Goal: Task Accomplishment & Management: Manage account settings

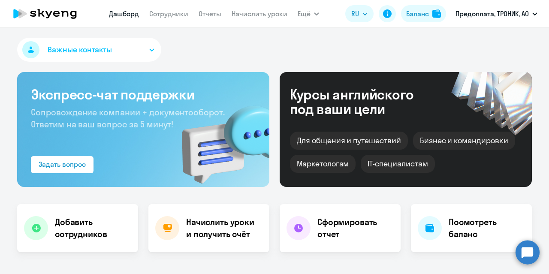
select select "30"
click at [160, 18] on link "Сотрудники" at bounding box center [168, 13] width 39 height 9
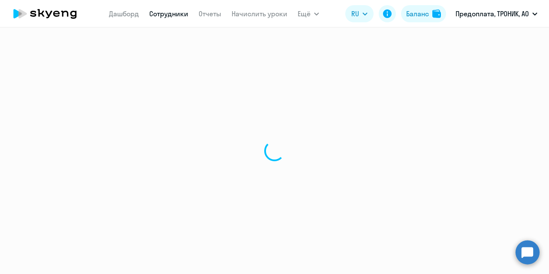
select select "30"
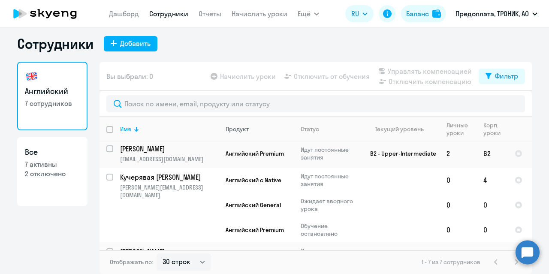
scroll to position [40, 0]
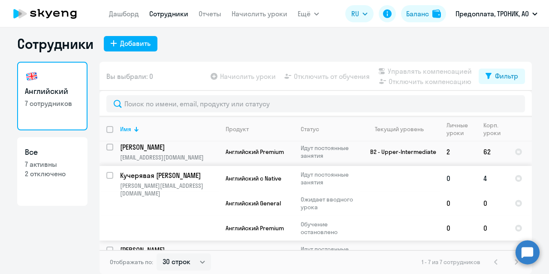
click at [184, 171] on p "Кучерявая [PERSON_NAME]" at bounding box center [168, 175] width 97 height 9
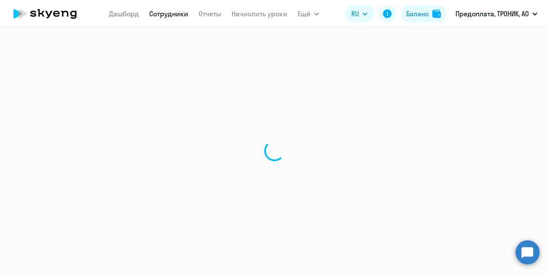
select select "english"
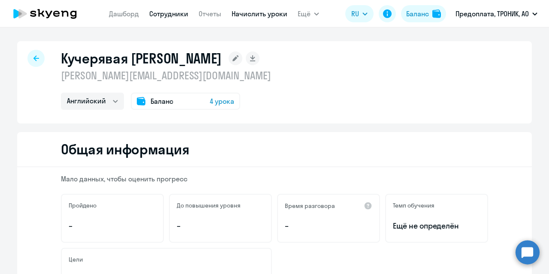
click at [248, 15] on link "Начислить уроки" at bounding box center [260, 13] width 56 height 9
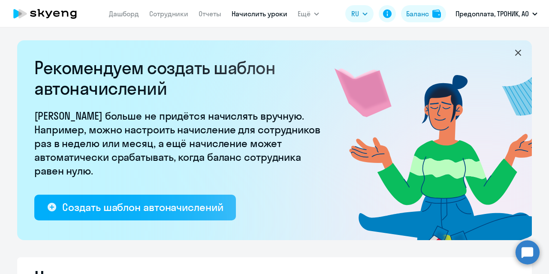
select select "10"
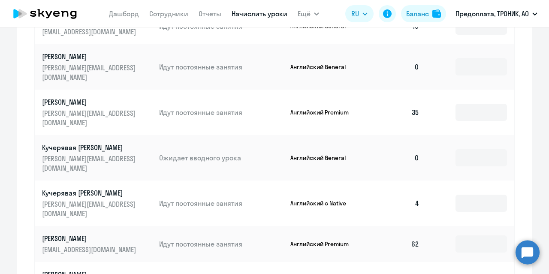
scroll to position [512, 0]
click at [469, 194] on input at bounding box center [481, 202] width 51 height 17
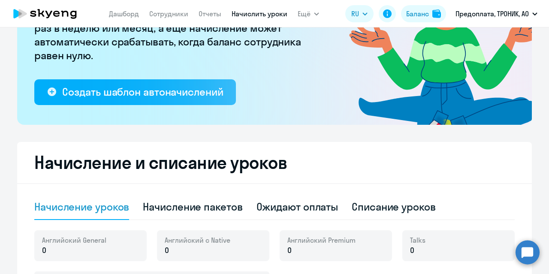
scroll to position [0, 0]
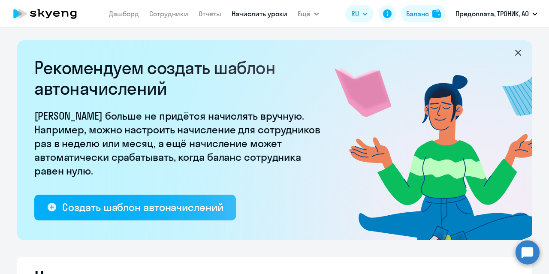
click at [515, 53] on icon at bounding box center [518, 53] width 6 height 6
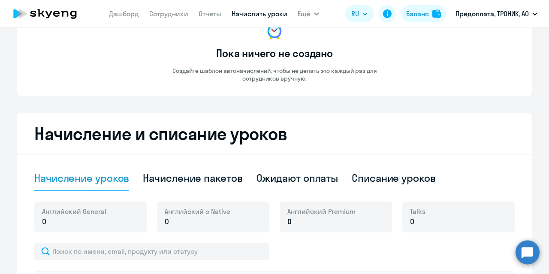
scroll to position [72, 0]
click at [408, 126] on h2 "Начисление и списание уроков" at bounding box center [274, 133] width 480 height 21
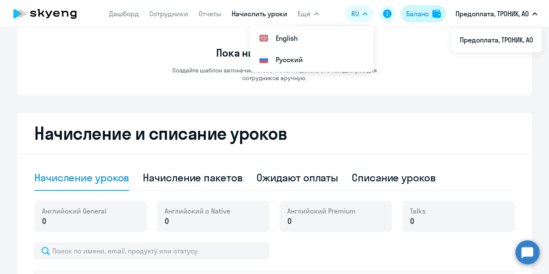
click at [431, 11] on button "Баланс" at bounding box center [423, 13] width 45 height 17
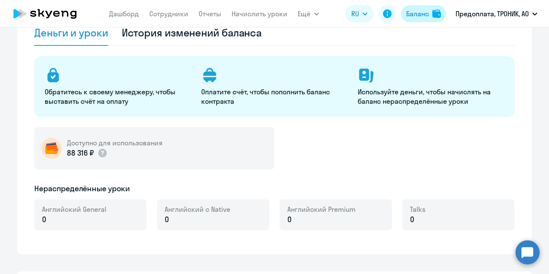
select select "english_adult_not_native_speaker"
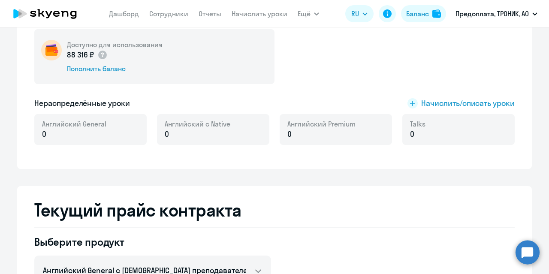
scroll to position [170, 0]
click at [230, 125] on div "Английский с Native 0" at bounding box center [213, 130] width 112 height 31
click at [409, 102] on rect at bounding box center [413, 104] width 10 height 10
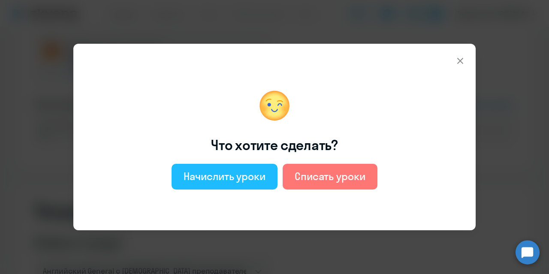
click at [242, 176] on div "Начислить уроки" at bounding box center [225, 176] width 82 height 14
select select "english_adult_not_native_speaker"
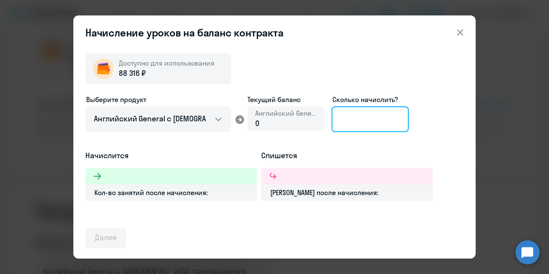
click at [357, 121] on input at bounding box center [370, 119] width 77 height 26
click at [356, 117] on input at bounding box center [370, 119] width 77 height 26
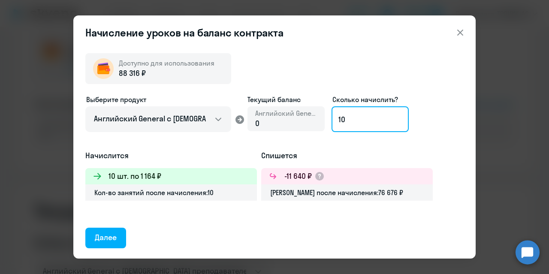
type input "10"
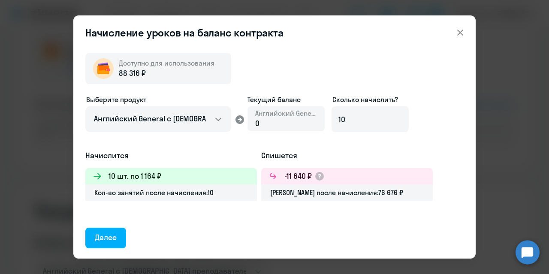
click at [293, 150] on h5 "Спишется" at bounding box center [347, 155] width 172 height 11
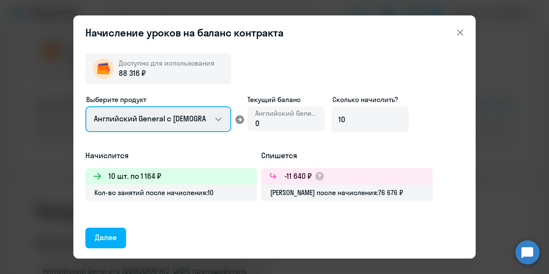
click at [205, 120] on select "Английский General с [DEMOGRAPHIC_DATA] преподавателем Английский General с [DE…" at bounding box center [158, 119] width 146 height 26
select select "english_adult_native_speaker"
click at [85, 106] on select "Английский General с [DEMOGRAPHIC_DATA] преподавателем Английский General с [DE…" at bounding box center [158, 119] width 146 height 26
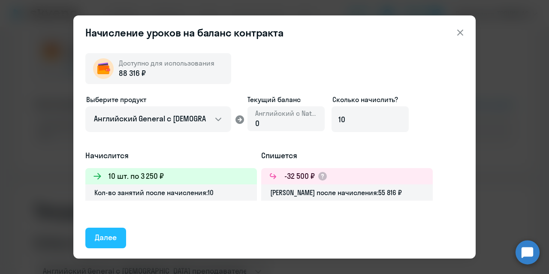
click at [107, 237] on div "Далее" at bounding box center [106, 237] width 22 height 11
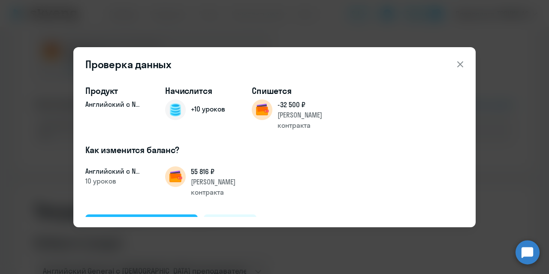
click at [164, 219] on div "Подтвердить и начислить" at bounding box center [142, 224] width 94 height 11
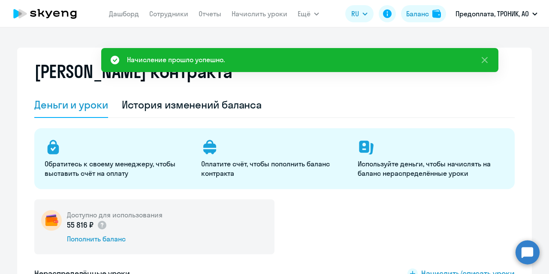
scroll to position [0, 0]
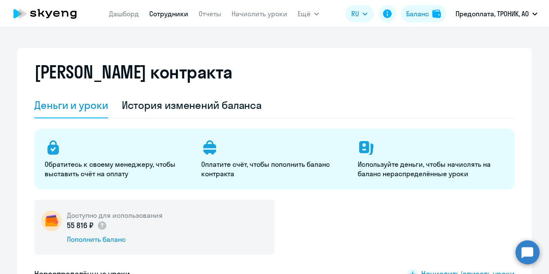
click at [177, 14] on link "Сотрудники" at bounding box center [168, 13] width 39 height 9
select select "30"
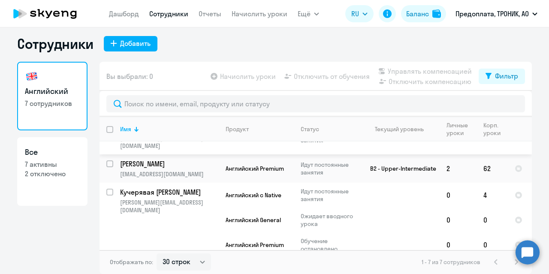
scroll to position [15, 0]
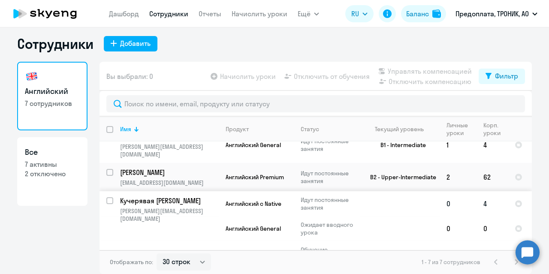
click at [161, 196] on p "Кучерявая [PERSON_NAME]" at bounding box center [168, 200] width 97 height 9
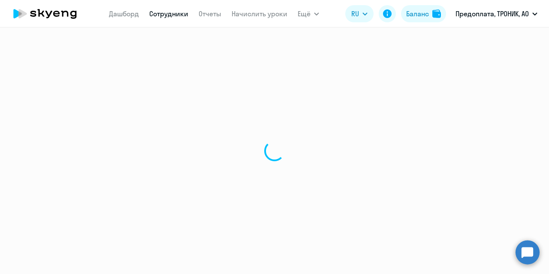
select select "english"
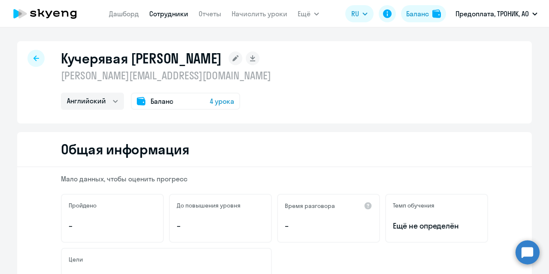
click at [220, 102] on span "4 урока" at bounding box center [222, 101] width 24 height 10
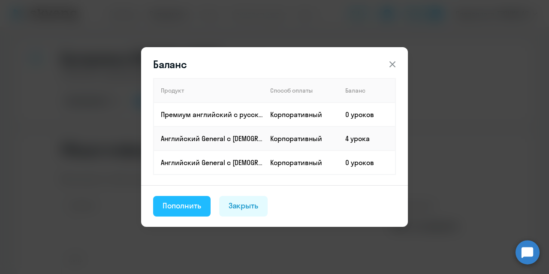
click at [186, 206] on div "Пополнить" at bounding box center [182, 205] width 39 height 11
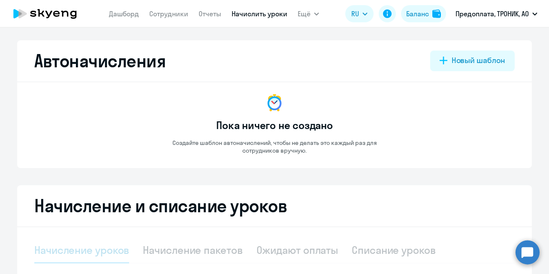
select select "10"
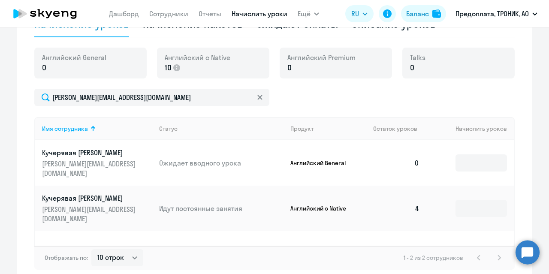
scroll to position [227, 0]
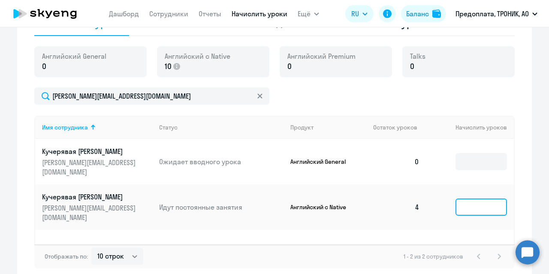
click at [478, 199] on input at bounding box center [481, 207] width 51 height 17
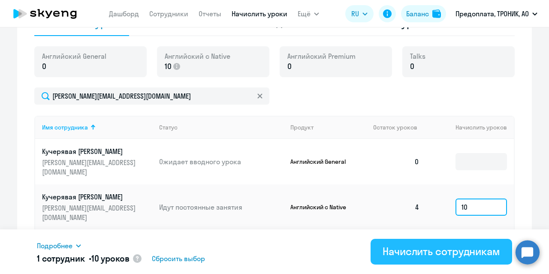
type input "10"
click at [432, 254] on div "Начислить сотрудникам" at bounding box center [442, 252] width 118 height 14
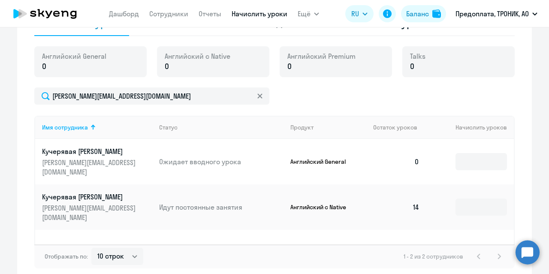
click at [381, 100] on div "[PERSON_NAME][EMAIL_ADDRESS][DOMAIN_NAME]" at bounding box center [274, 96] width 480 height 17
